Goal: Task Accomplishment & Management: Manage account settings

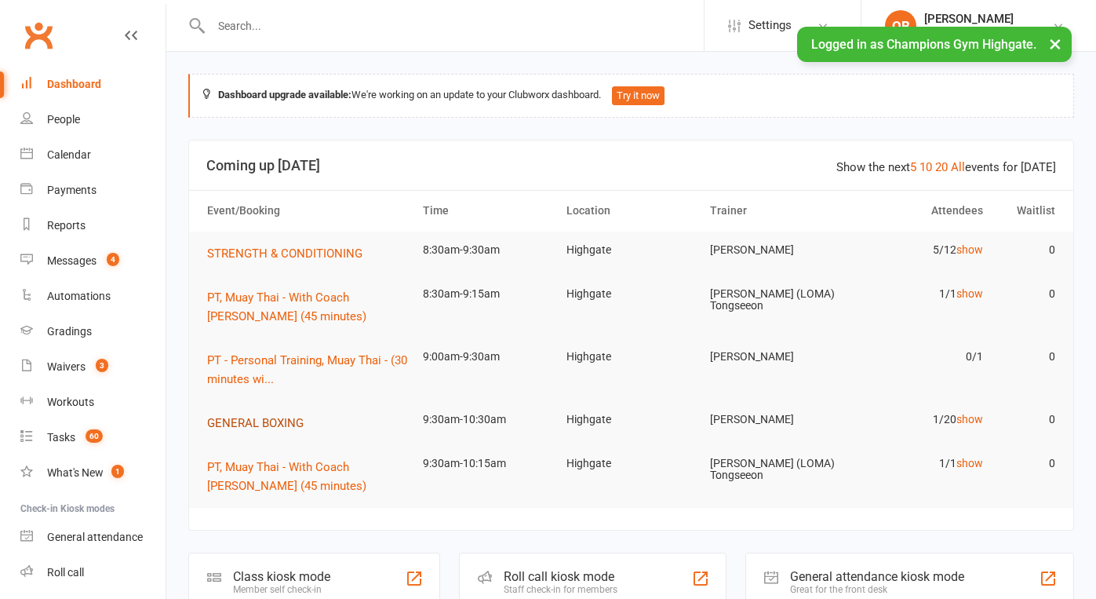
click at [266, 416] on span "GENERAL BOXING" at bounding box center [255, 423] width 97 height 14
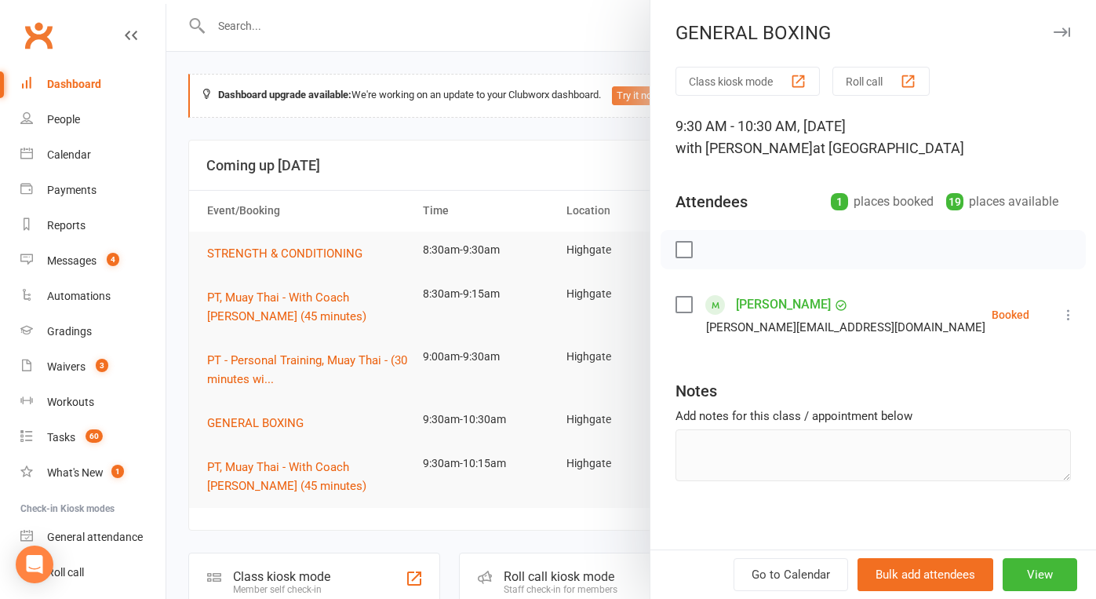
click at [579, 166] on div at bounding box center [631, 299] width 930 height 599
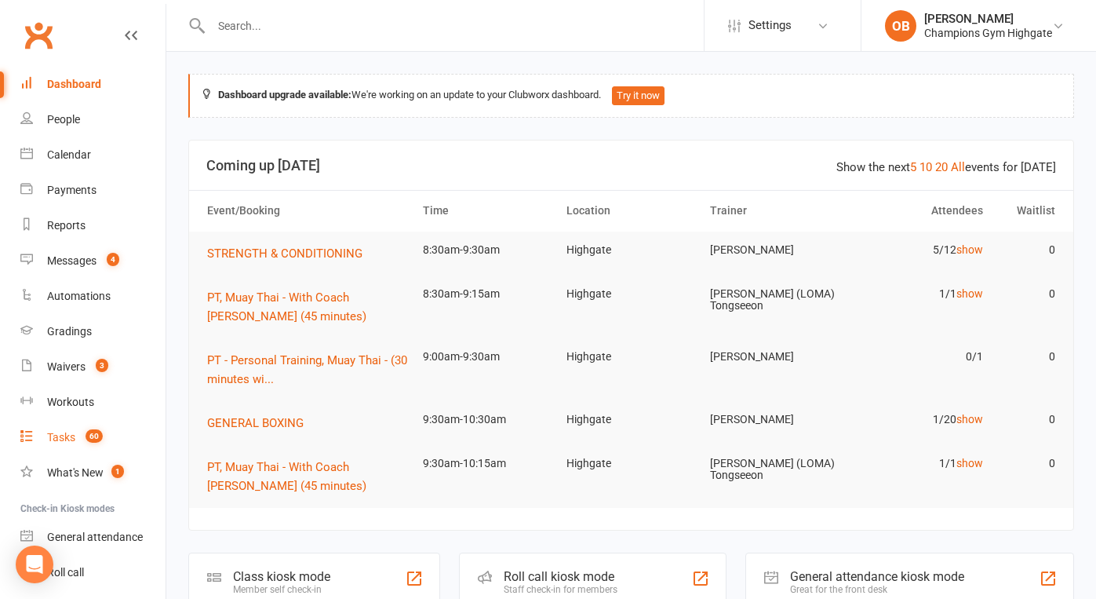
click at [74, 437] on div "Tasks" at bounding box center [61, 437] width 28 height 13
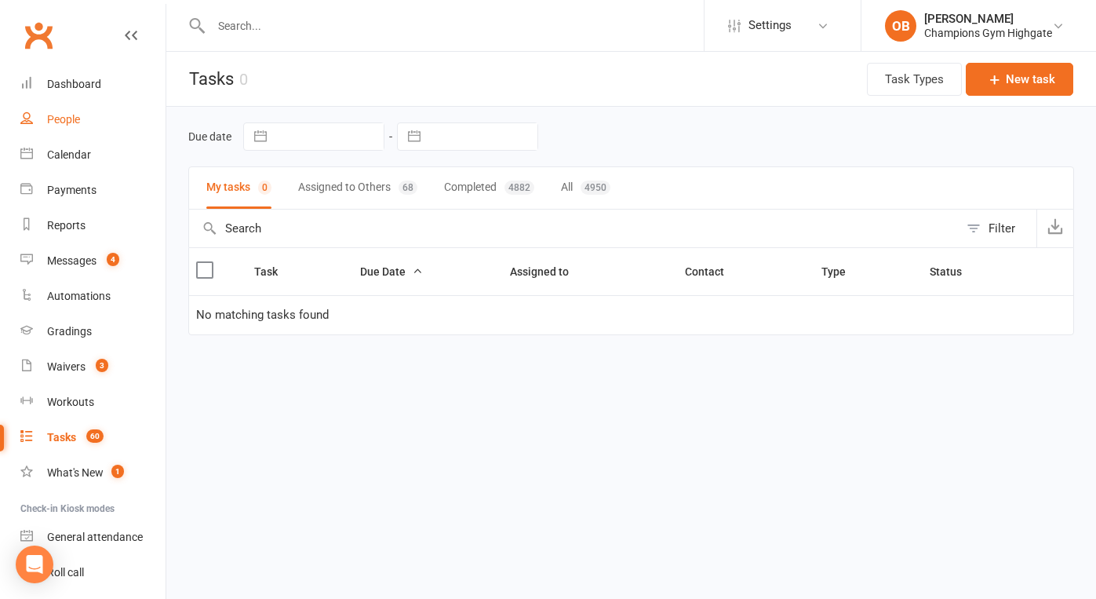
click at [71, 118] on div "People" at bounding box center [63, 119] width 33 height 13
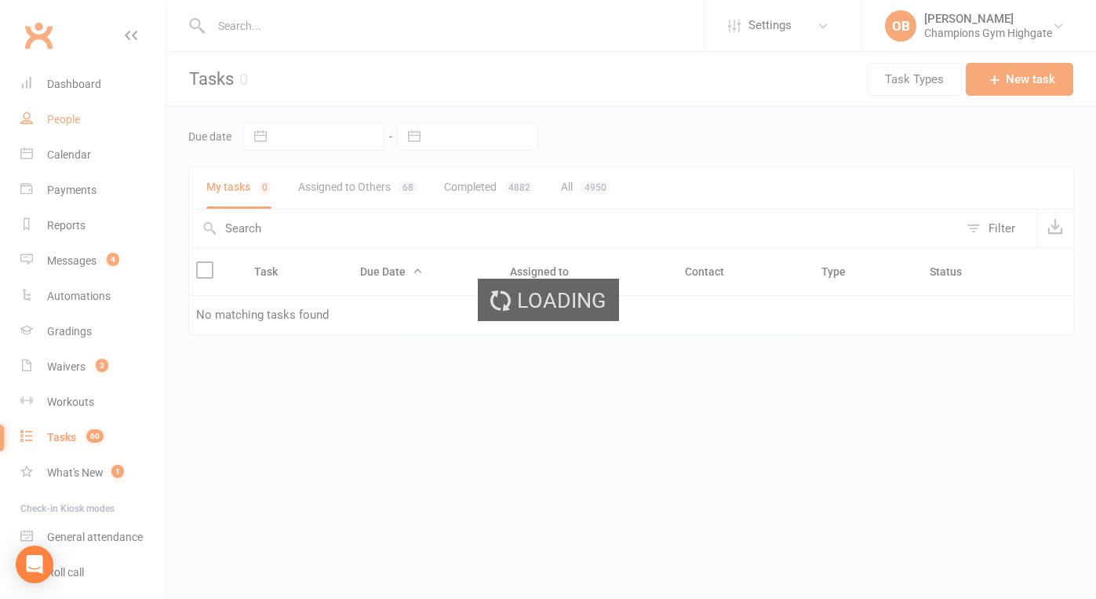
select select "100"
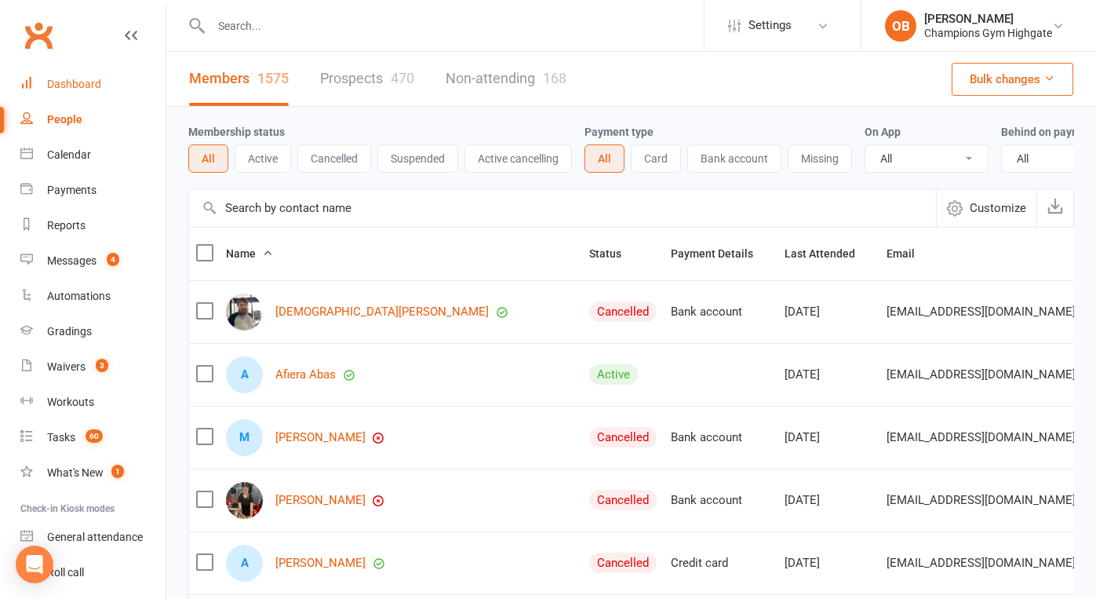
click at [63, 79] on div "Dashboard" at bounding box center [74, 84] width 54 height 13
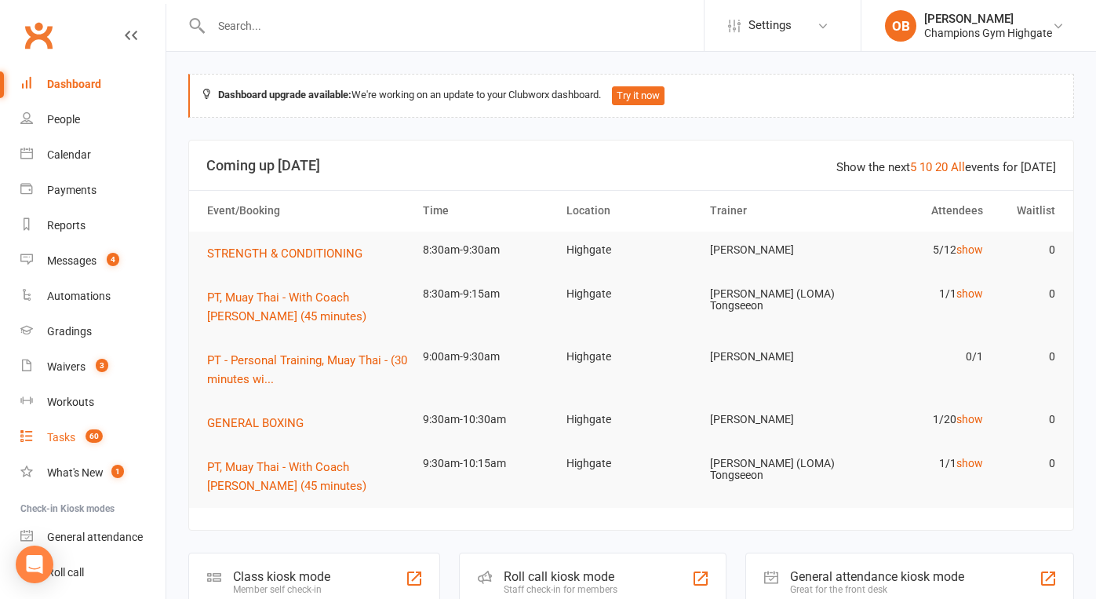
click at [90, 433] on span "60" at bounding box center [94, 435] width 17 height 13
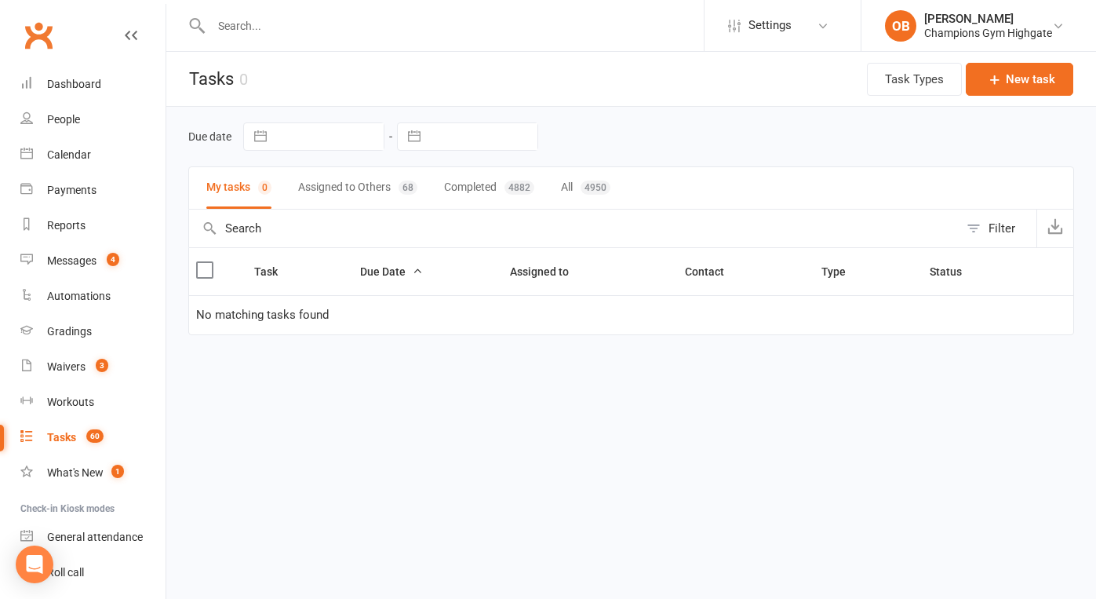
click at [347, 192] on button "Assigned to Others 68" at bounding box center [357, 188] width 119 height 42
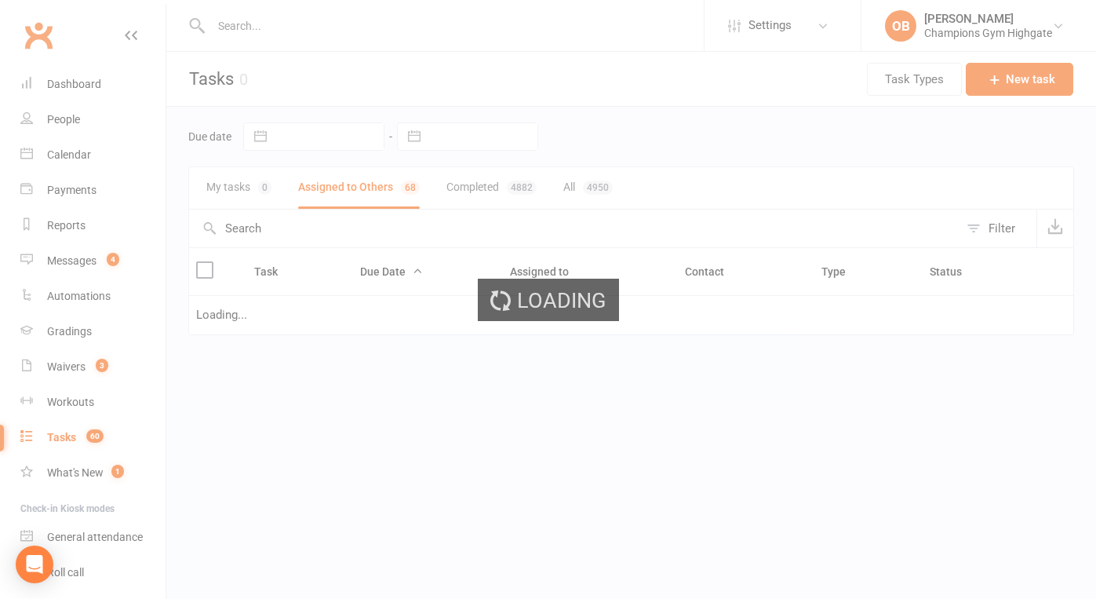
select select "waiting"
select select "started"
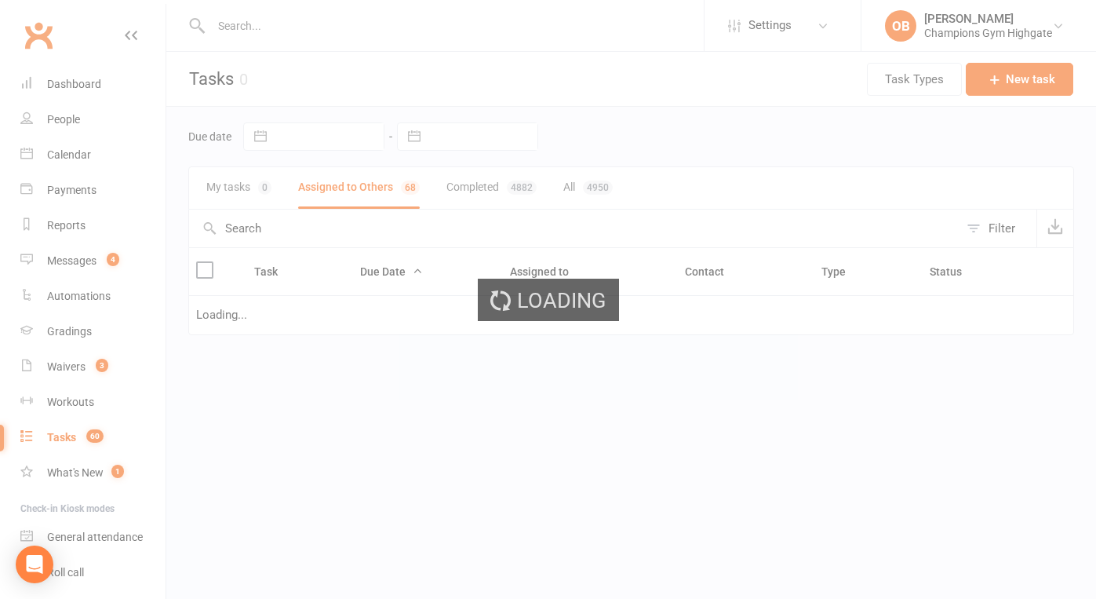
select select "waiting"
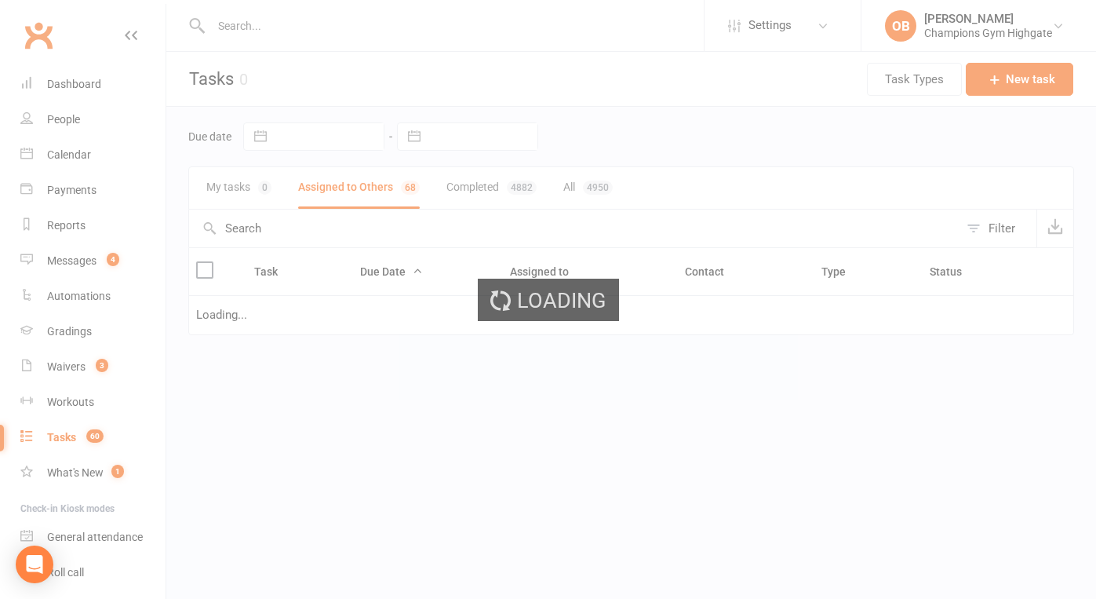
select select "started"
select select "waiting"
select select "started"
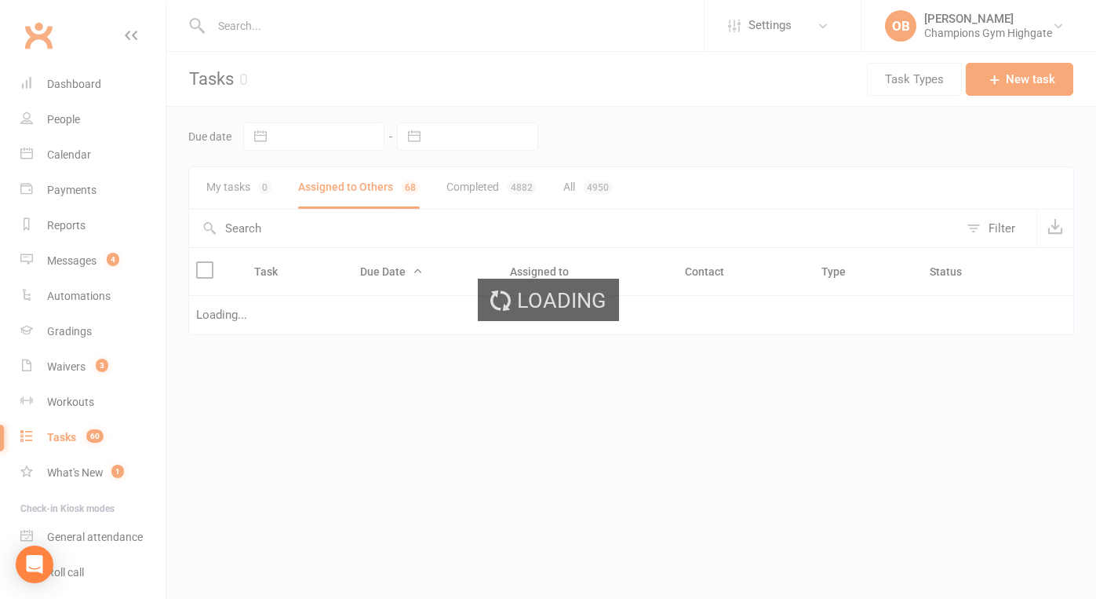
select select "started"
select select "waiting"
select select "started"
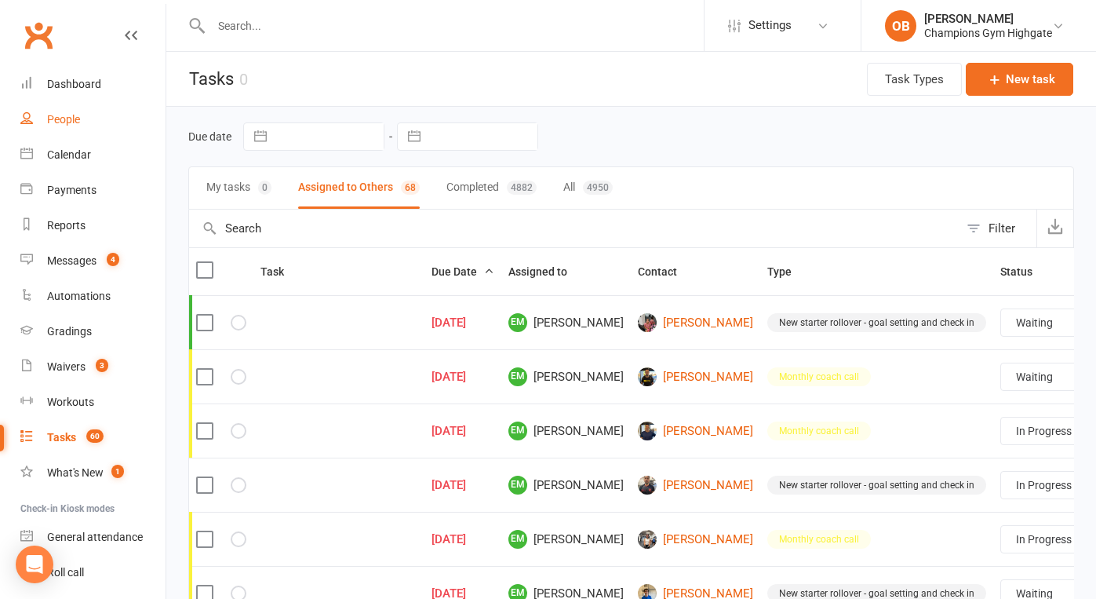
click at [72, 125] on div "People" at bounding box center [63, 119] width 33 height 13
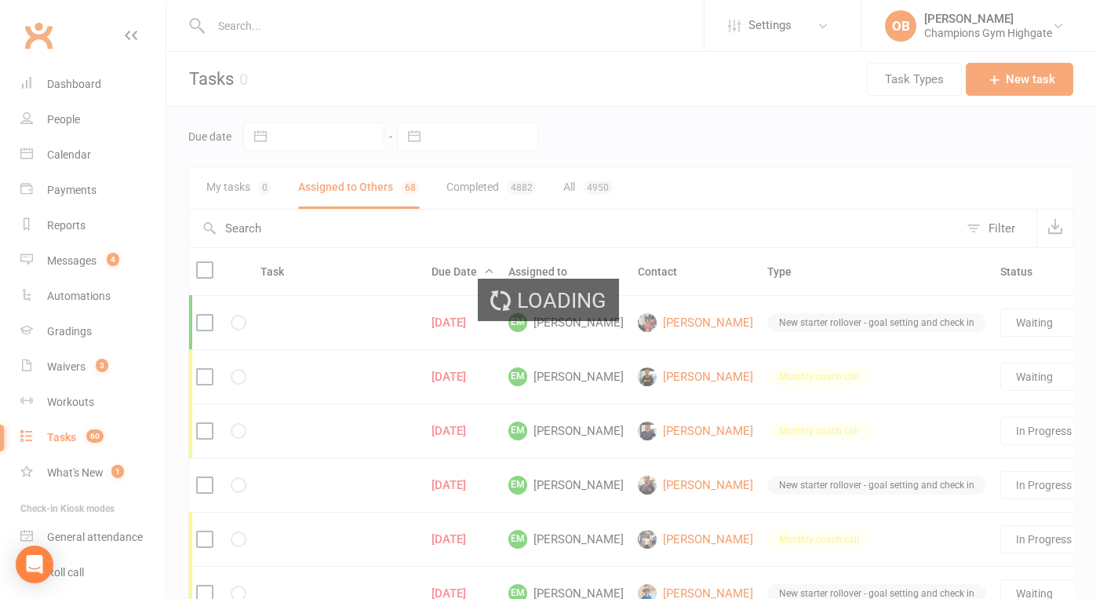
select select "100"
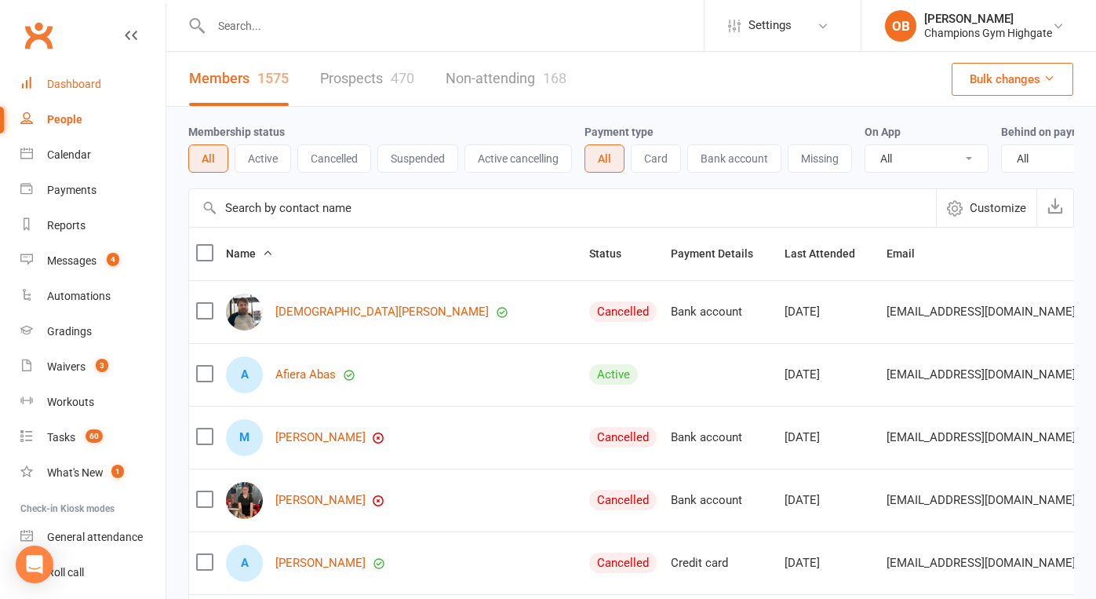
click at [70, 83] on div "Dashboard" at bounding box center [74, 84] width 54 height 13
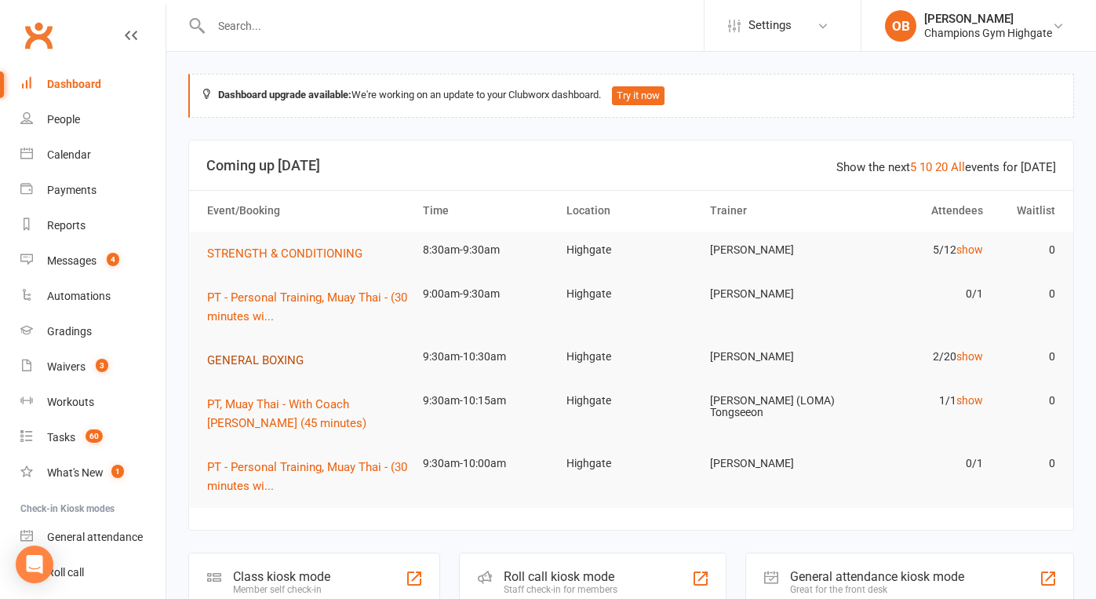
click at [259, 356] on span "GENERAL BOXING" at bounding box center [255, 360] width 97 height 14
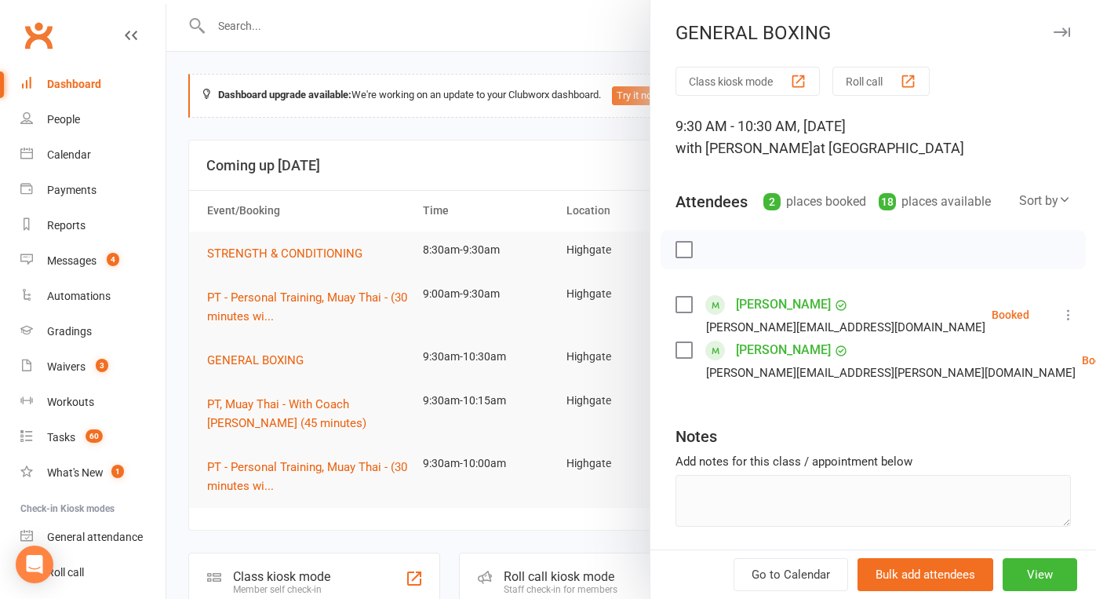
click at [792, 308] on link "[PERSON_NAME]" at bounding box center [783, 304] width 95 height 25
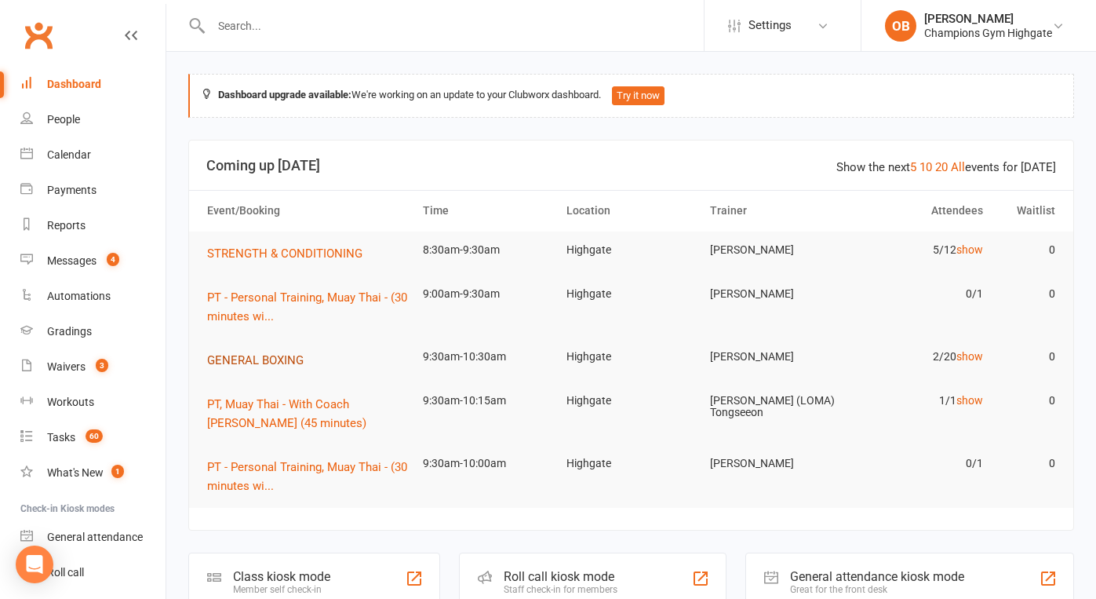
click at [286, 364] on span "GENERAL BOXING" at bounding box center [255, 360] width 97 height 14
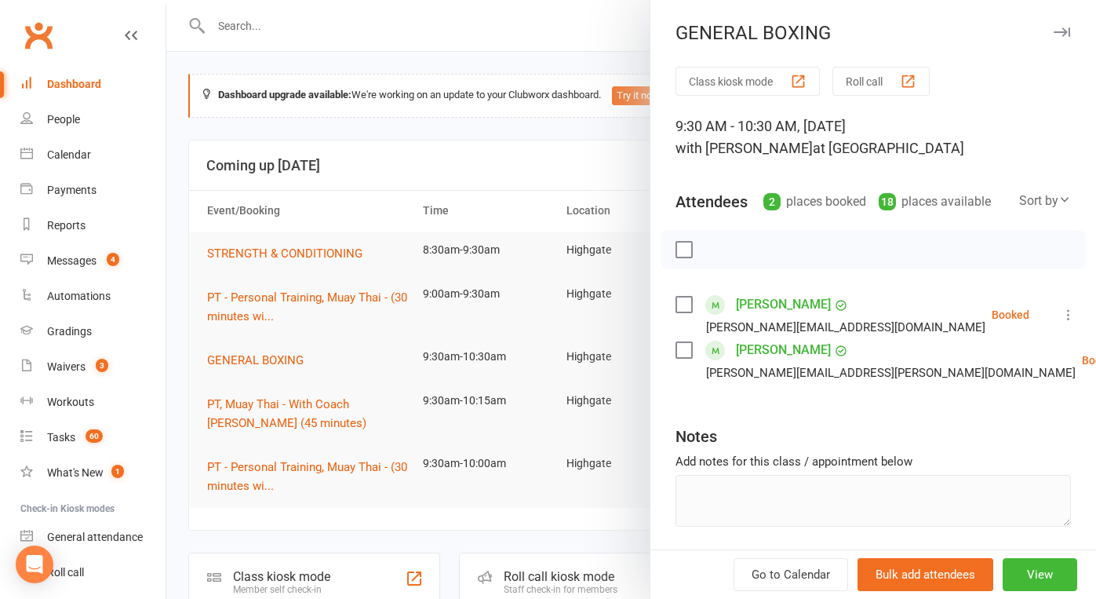
click at [771, 304] on link "[PERSON_NAME]" at bounding box center [783, 304] width 95 height 25
